Goal: Information Seeking & Learning: Learn about a topic

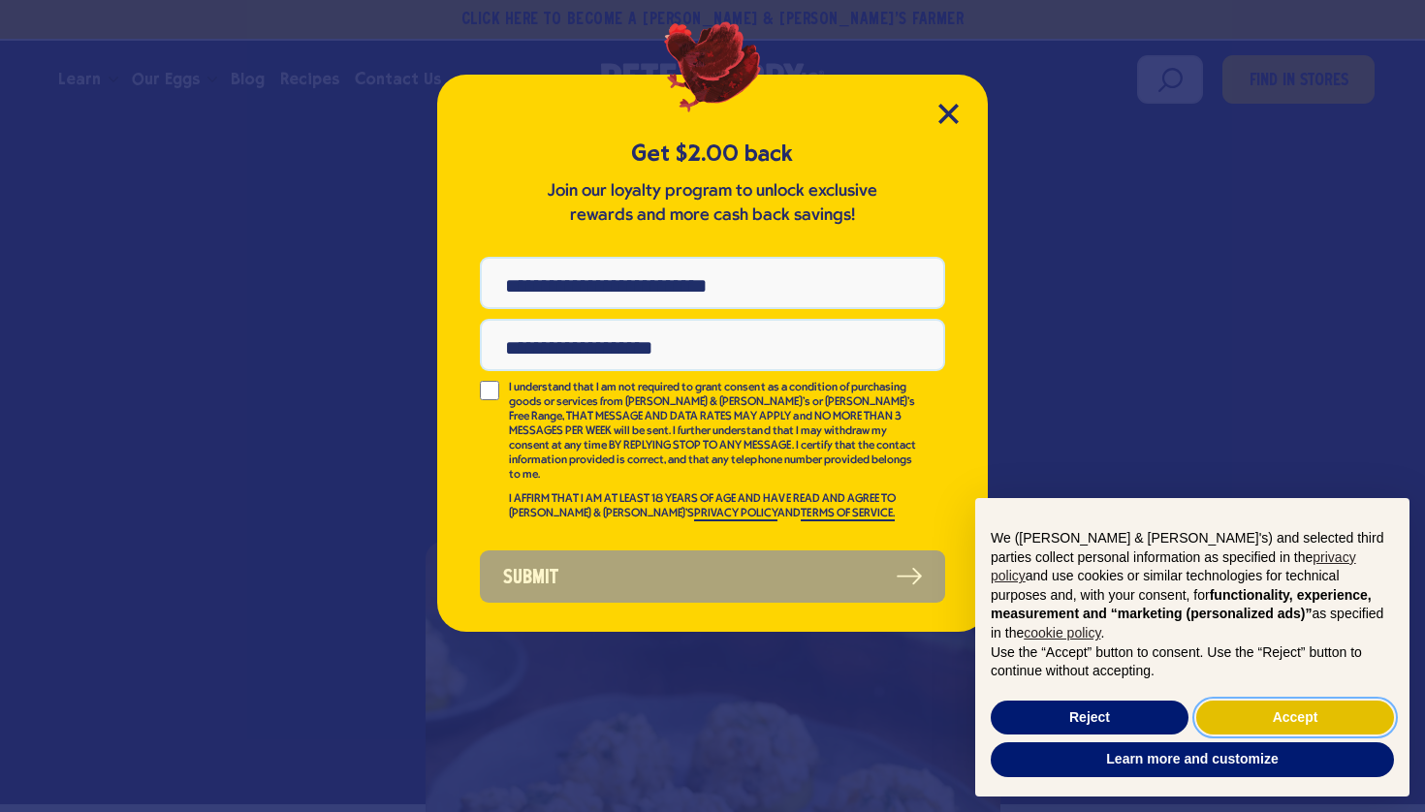
click at [1273, 718] on button "Accept" at bounding box center [1295, 718] width 198 height 35
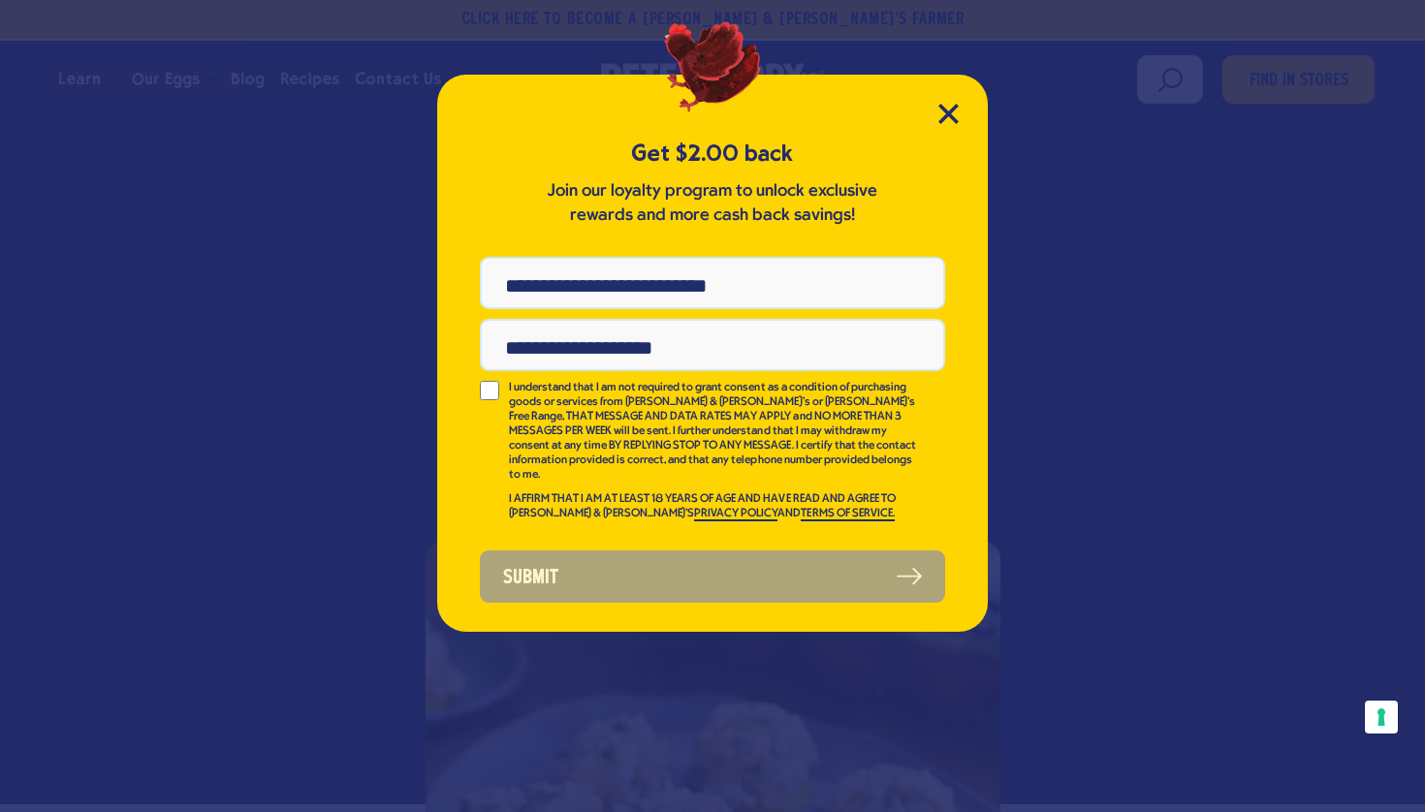
click at [948, 103] on div "Get $2.00 back Join our loyalty program to unlock exclusive rewards and more ca…" at bounding box center [712, 353] width 551 height 557
click at [947, 117] on icon "Close Modal" at bounding box center [947, 113] width 17 height 17
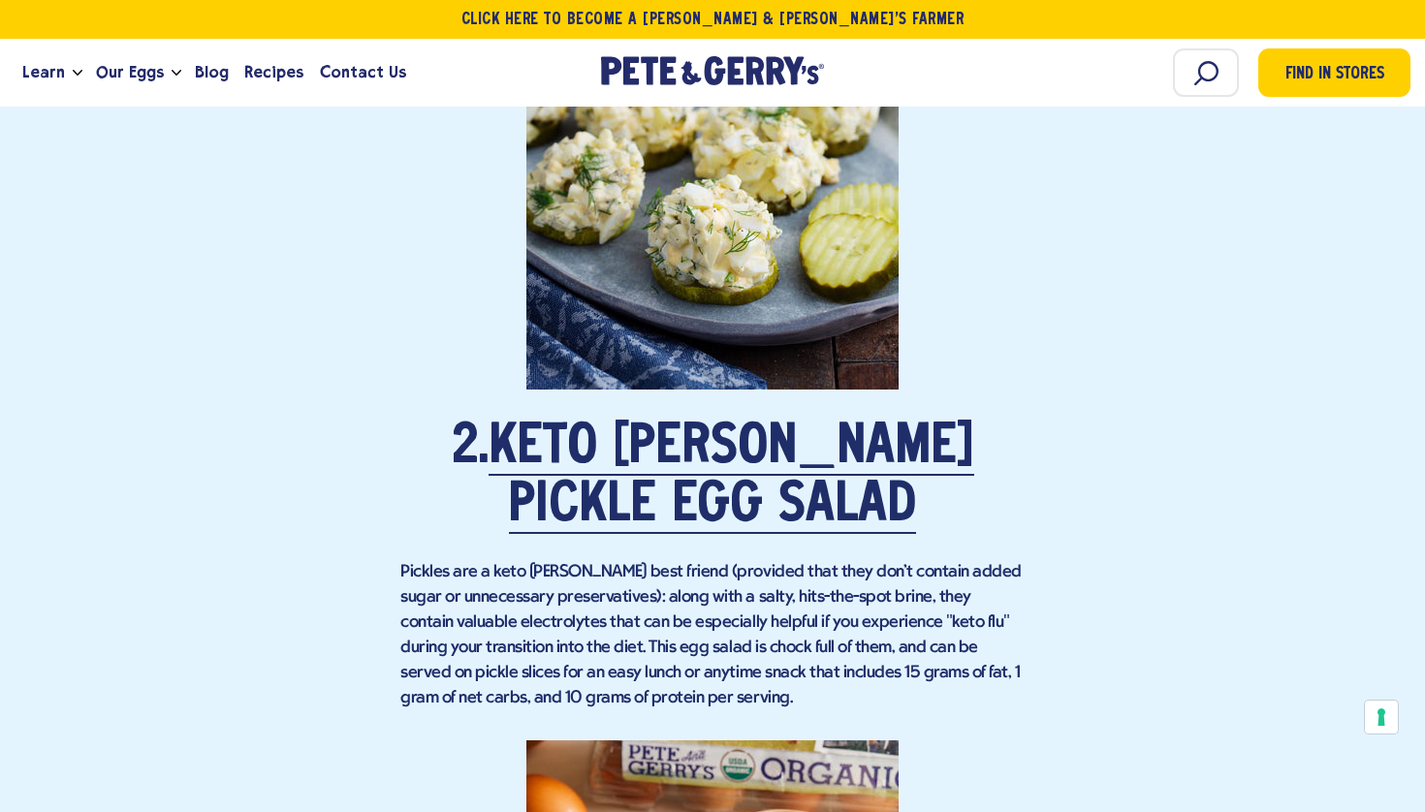
scroll to position [2705, 0]
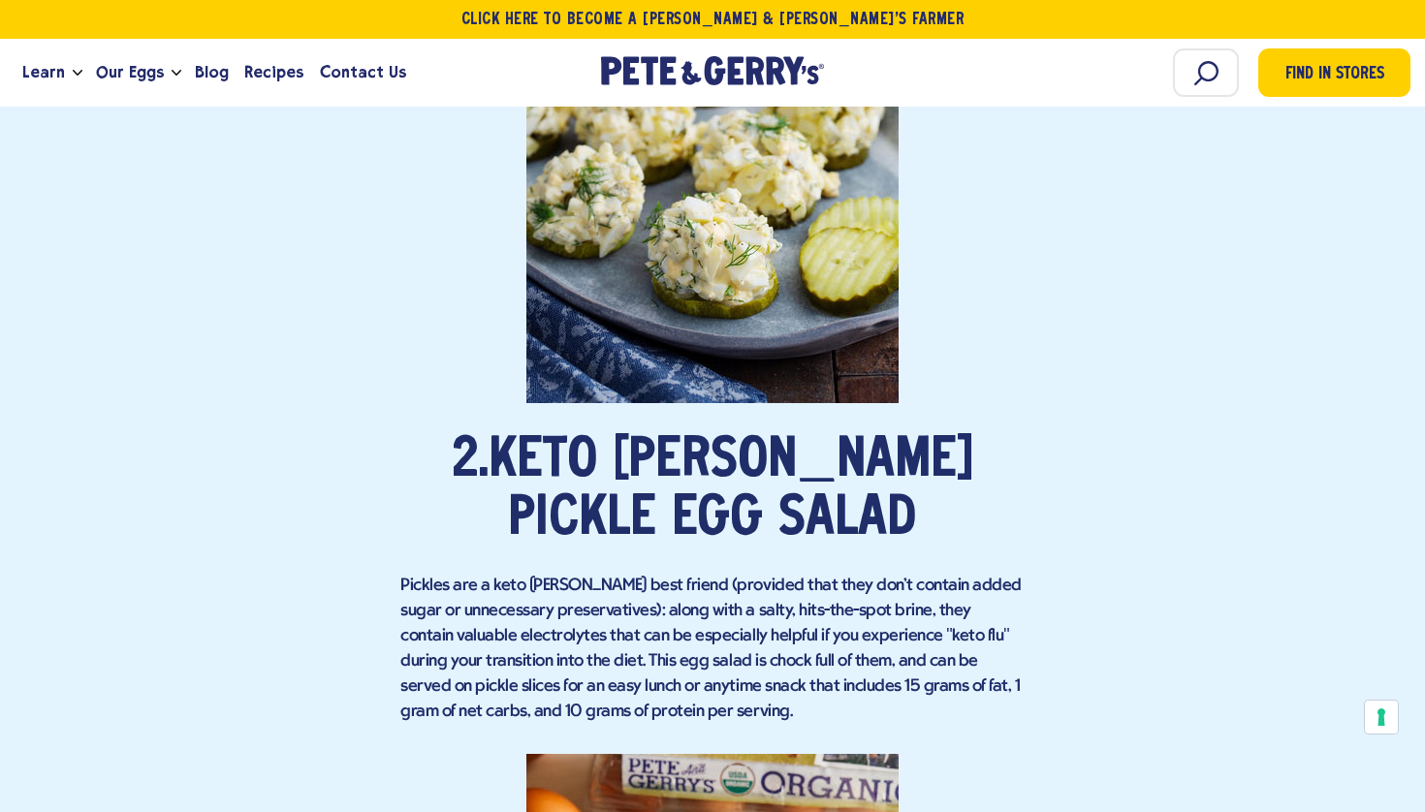
click at [632, 445] on link "Keto Dill Pickle Egg Salad" at bounding box center [732, 491] width 486 height 112
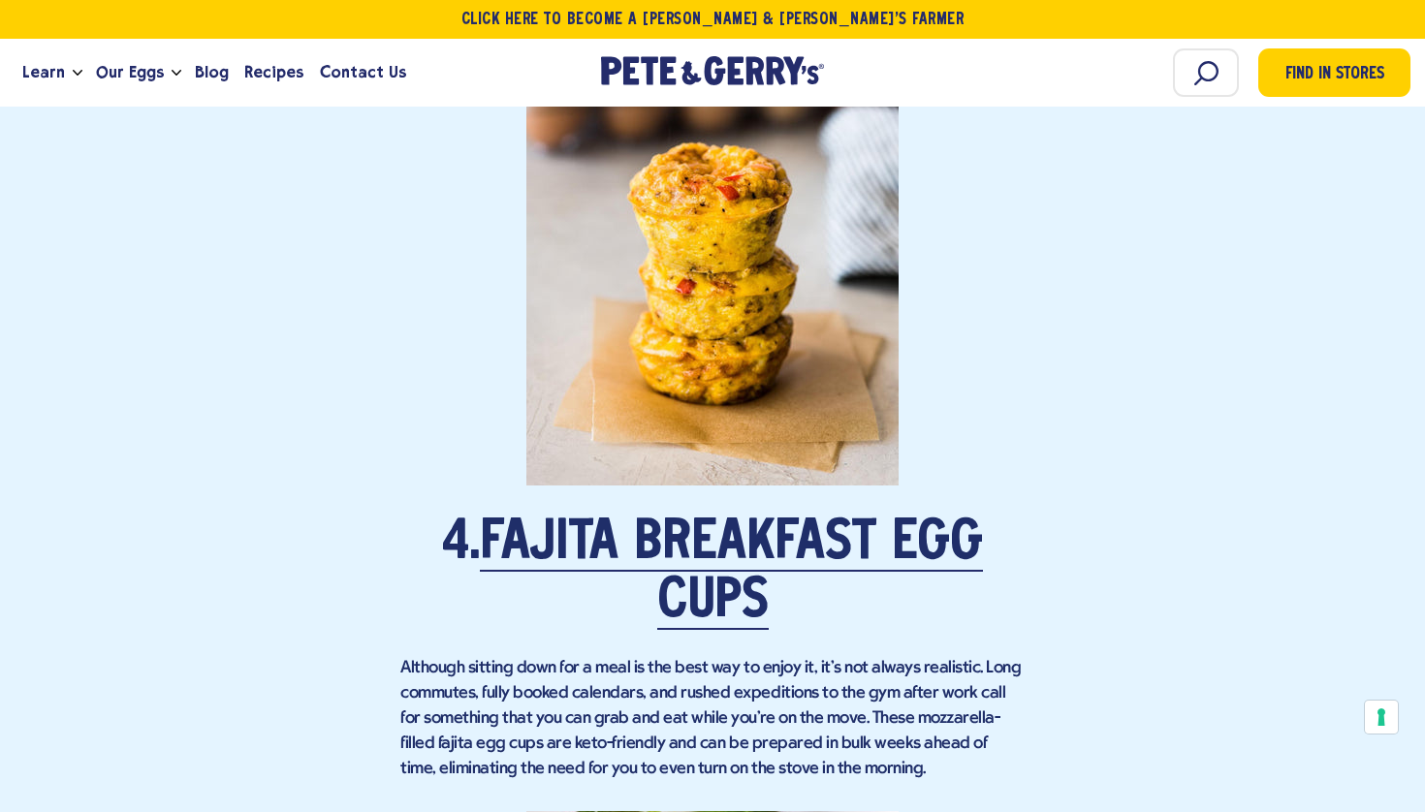
scroll to position [4145, 0]
click at [682, 546] on link "Fajita Breakfast Egg Cups" at bounding box center [731, 575] width 503 height 112
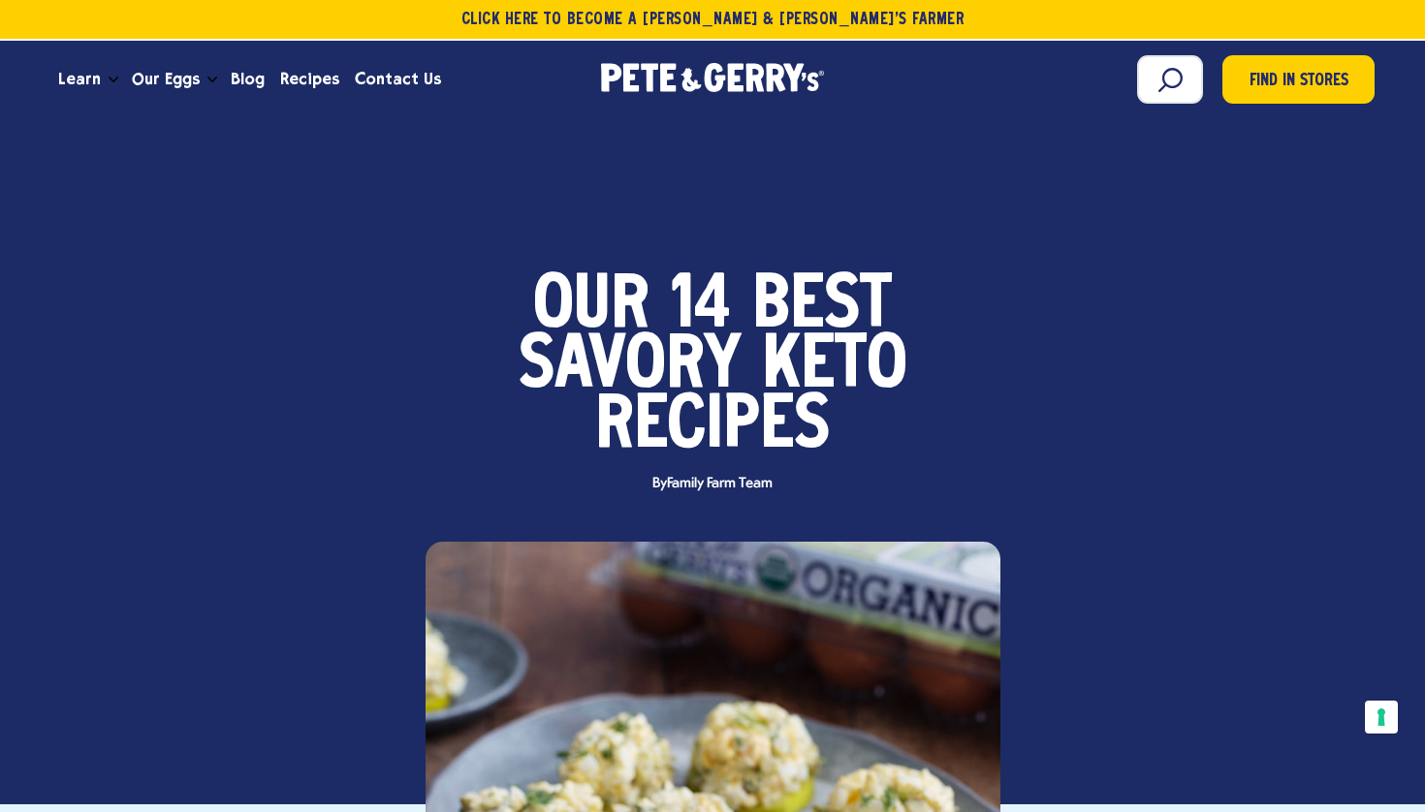
scroll to position [0, 0]
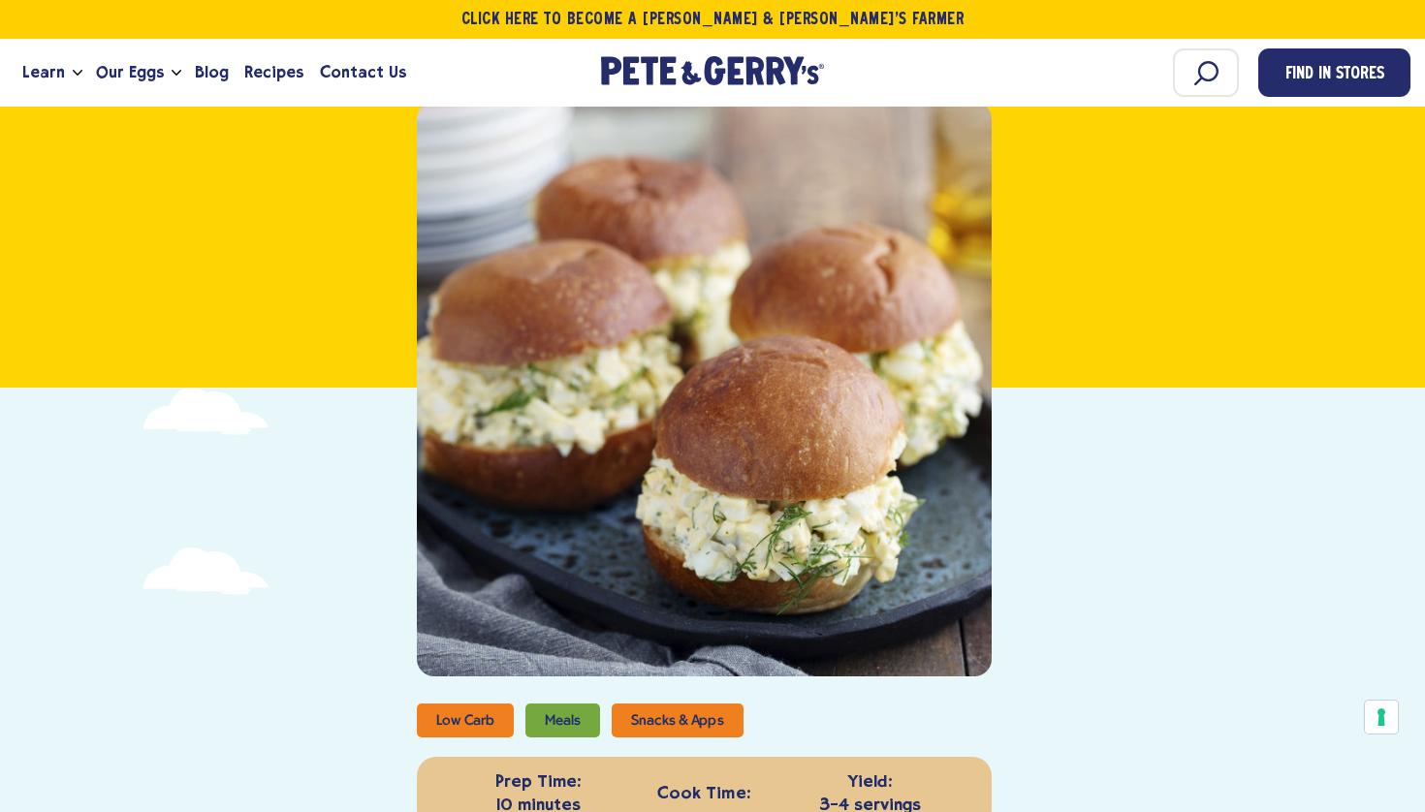
scroll to position [381, 0]
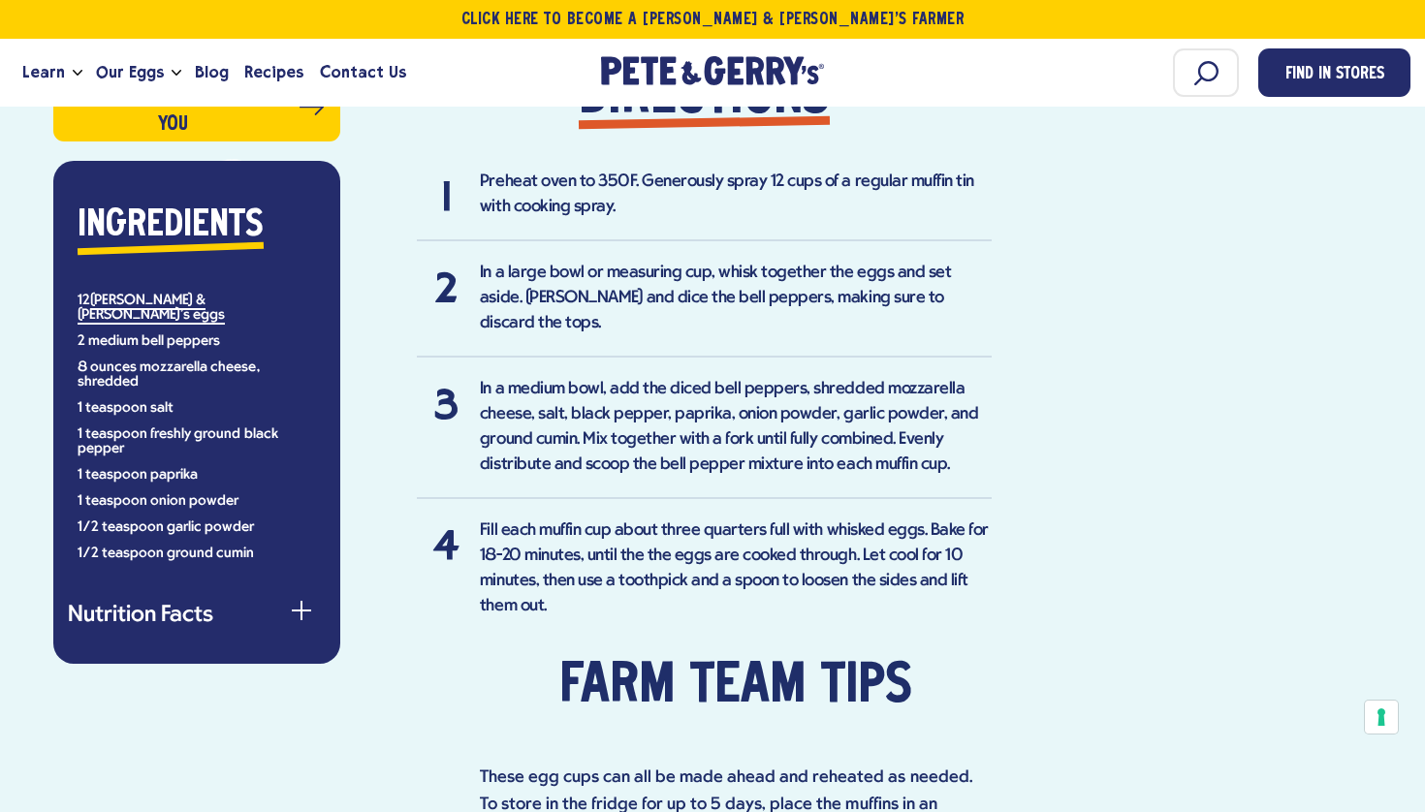
scroll to position [1372, 0]
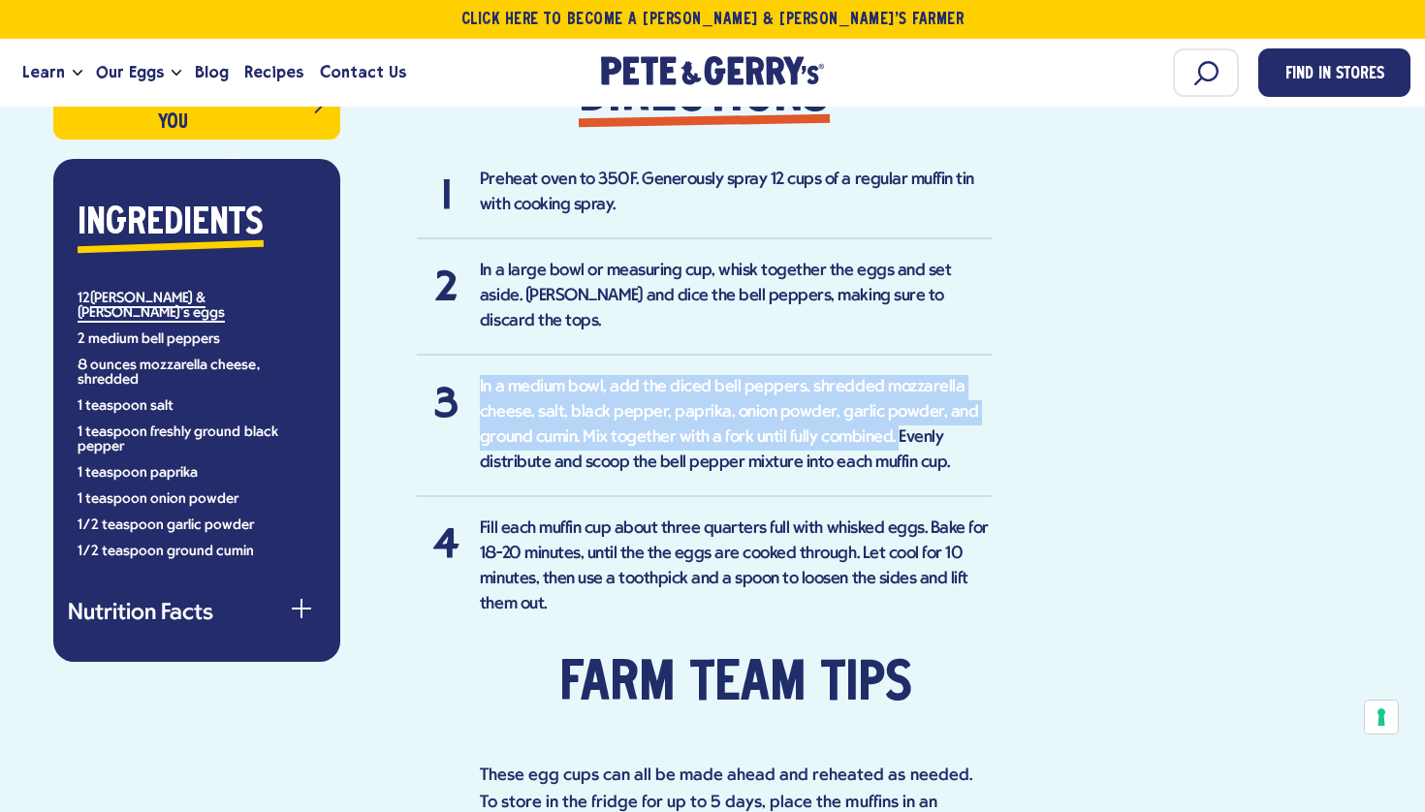
drag, startPoint x: 481, startPoint y: 353, endPoint x: 894, endPoint y: 398, distance: 415.5
copy li "In a medium bowl, add the diced bell peppers, shredded mozzarella cheese, salt,…"
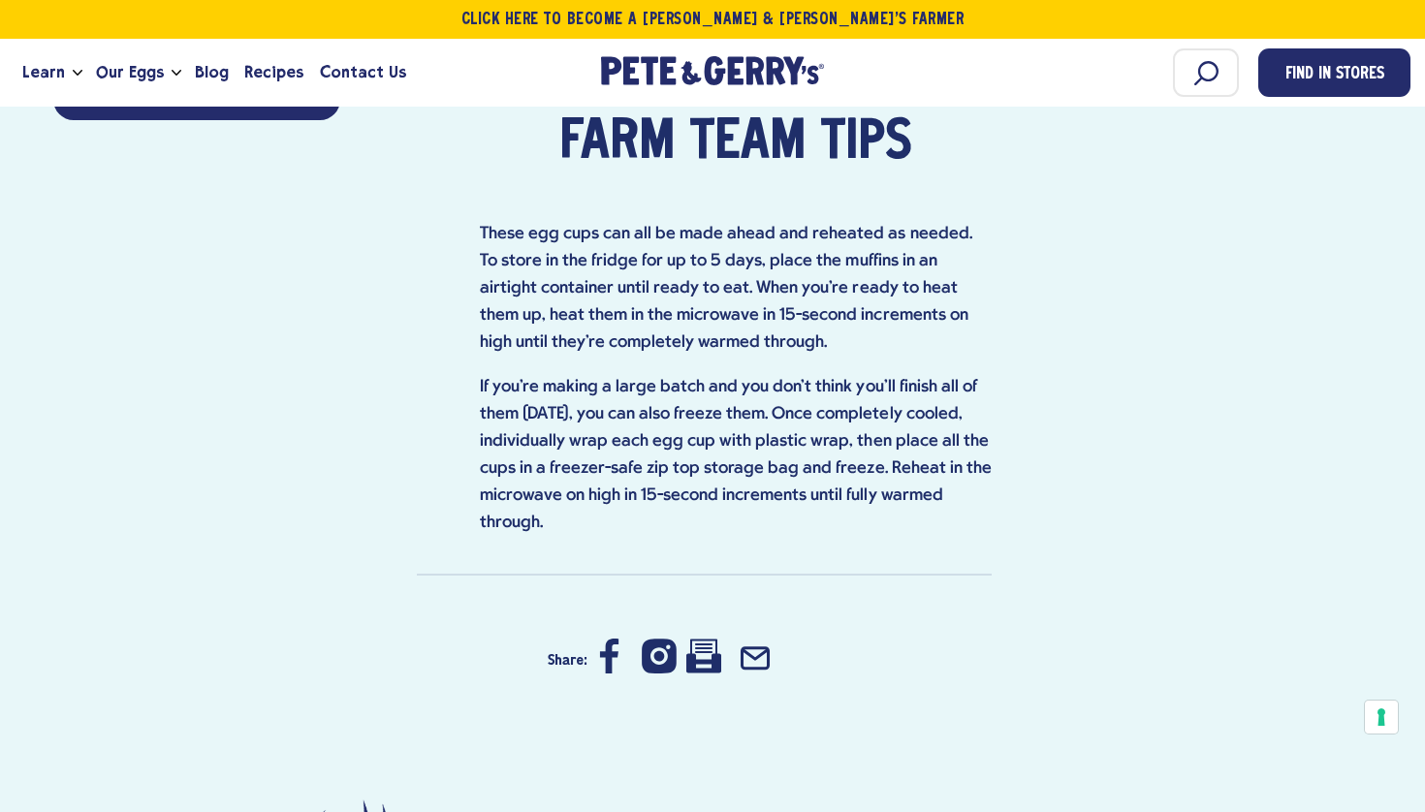
scroll to position [1982, 0]
